Goal: Find specific fact: Find contact information

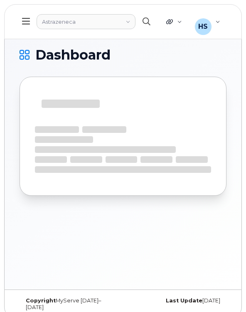
click at [151, 21] on button "button" at bounding box center [146, 22] width 27 height 24
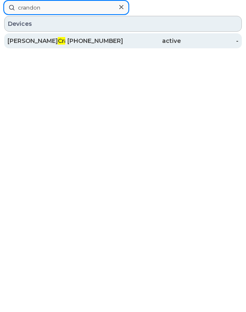
type input "crandon"
click at [114, 42] on div "905-716-5139" at bounding box center [94, 41] width 58 height 8
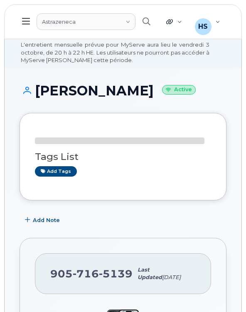
scroll to position [97, 0]
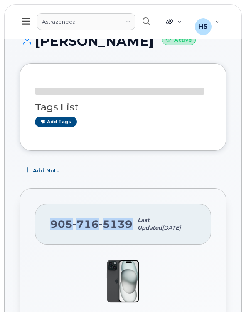
drag, startPoint x: 130, startPoint y: 222, endPoint x: 41, endPoint y: 222, distance: 88.7
click at [41, 222] on div "[PHONE_NUMBER] Last updated [DATE]" at bounding box center [123, 224] width 176 height 41
copy span "905 716 5139"
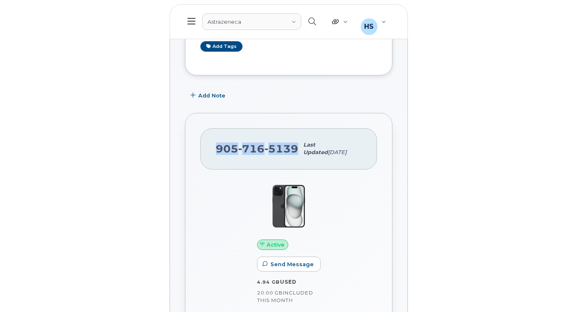
scroll to position [279, 0]
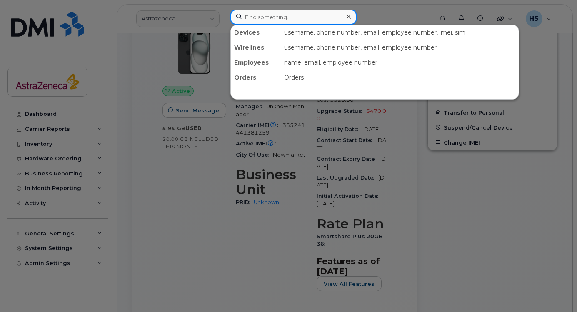
click at [246, 21] on input at bounding box center [293, 17] width 126 height 15
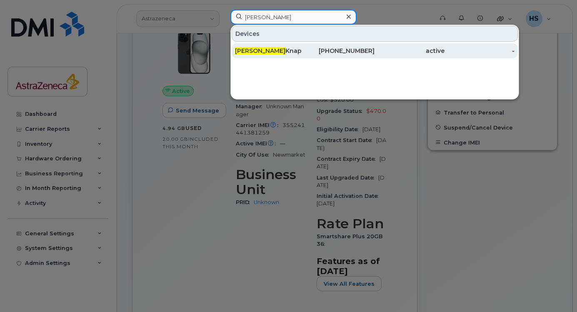
type input "paulina"
click at [246, 49] on div "Paulina Knap" at bounding box center [270, 51] width 70 height 8
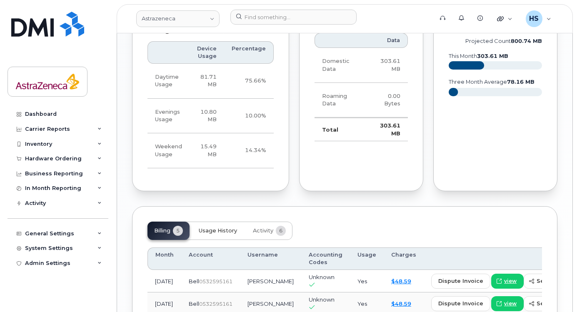
scroll to position [584, 0]
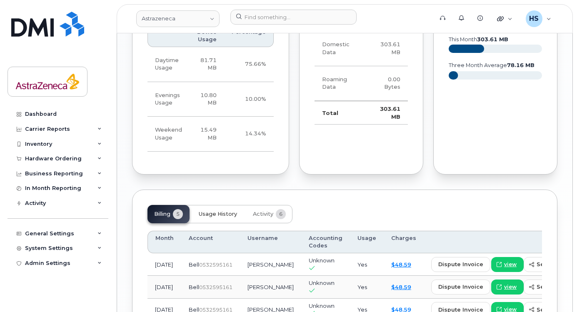
click at [213, 217] on span "Usage History" at bounding box center [218, 214] width 38 height 7
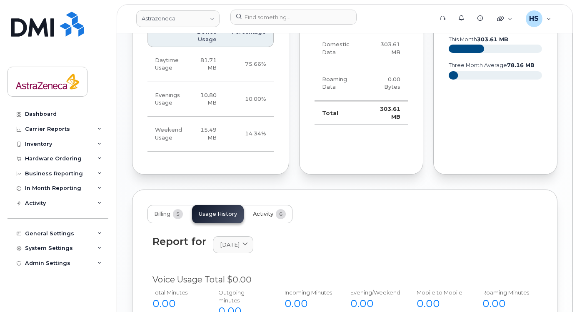
click at [266, 216] on span "Activity" at bounding box center [263, 214] width 20 height 7
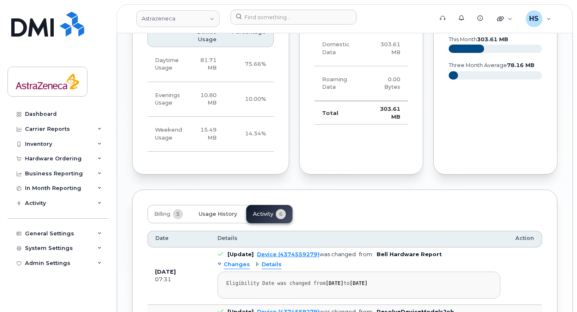
click at [214, 213] on button "Usage History" at bounding box center [218, 214] width 52 height 18
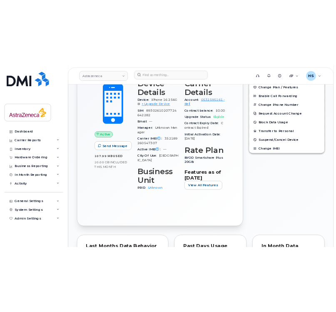
scroll to position [0, 0]
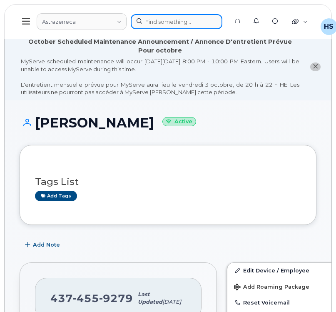
click at [158, 23] on div at bounding box center [177, 21] width 92 height 15
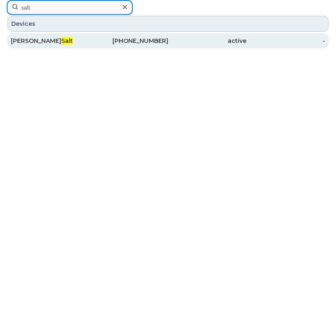
type input "salt"
click at [104, 38] on div "416-888-1483" at bounding box center [128, 41] width 79 height 8
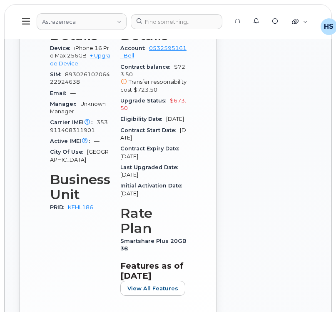
scroll to position [464, 0]
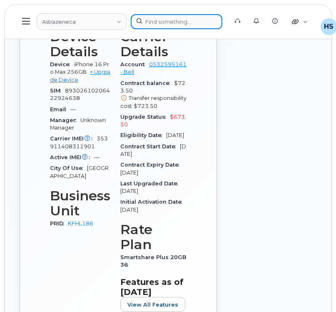
click at [159, 21] on div at bounding box center [177, 21] width 92 height 15
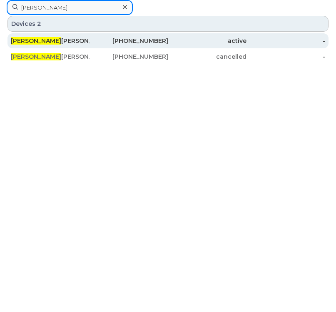
type input "maneet"
click at [149, 42] on div "647-979-6908" at bounding box center [128, 41] width 79 height 8
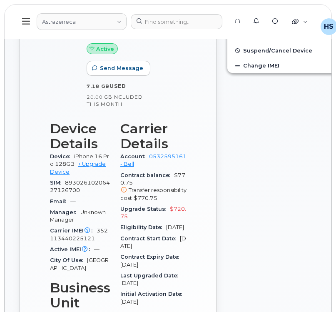
scroll to position [388, 0]
